Goal: Task Accomplishment & Management: Complete application form

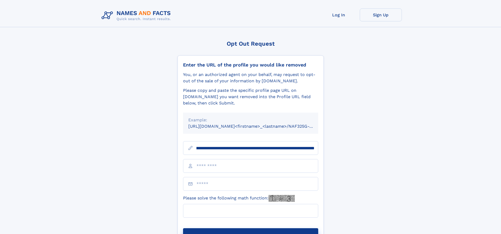
scroll to position [0, 60]
type input "**********"
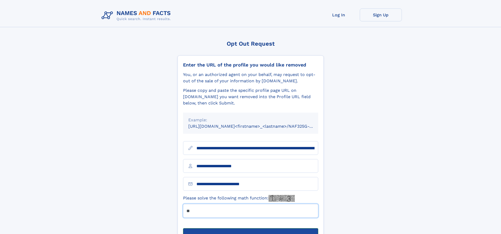
type input "**"
click at [251, 228] on button "Submit Opt Out Request" at bounding box center [250, 236] width 135 height 17
